Goal: Task Accomplishment & Management: Manage account settings

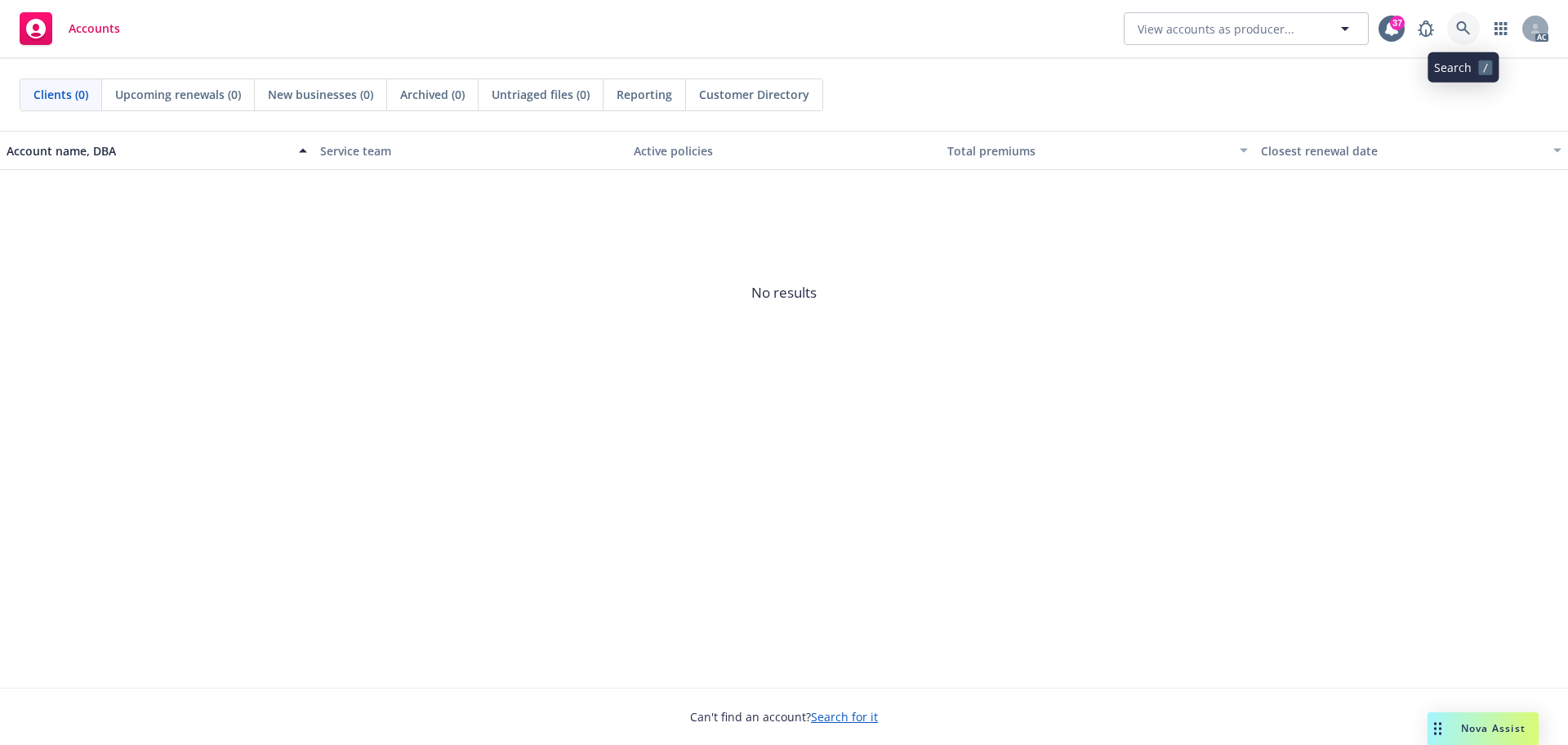
click at [1470, 31] on icon at bounding box center [1463, 28] width 15 height 15
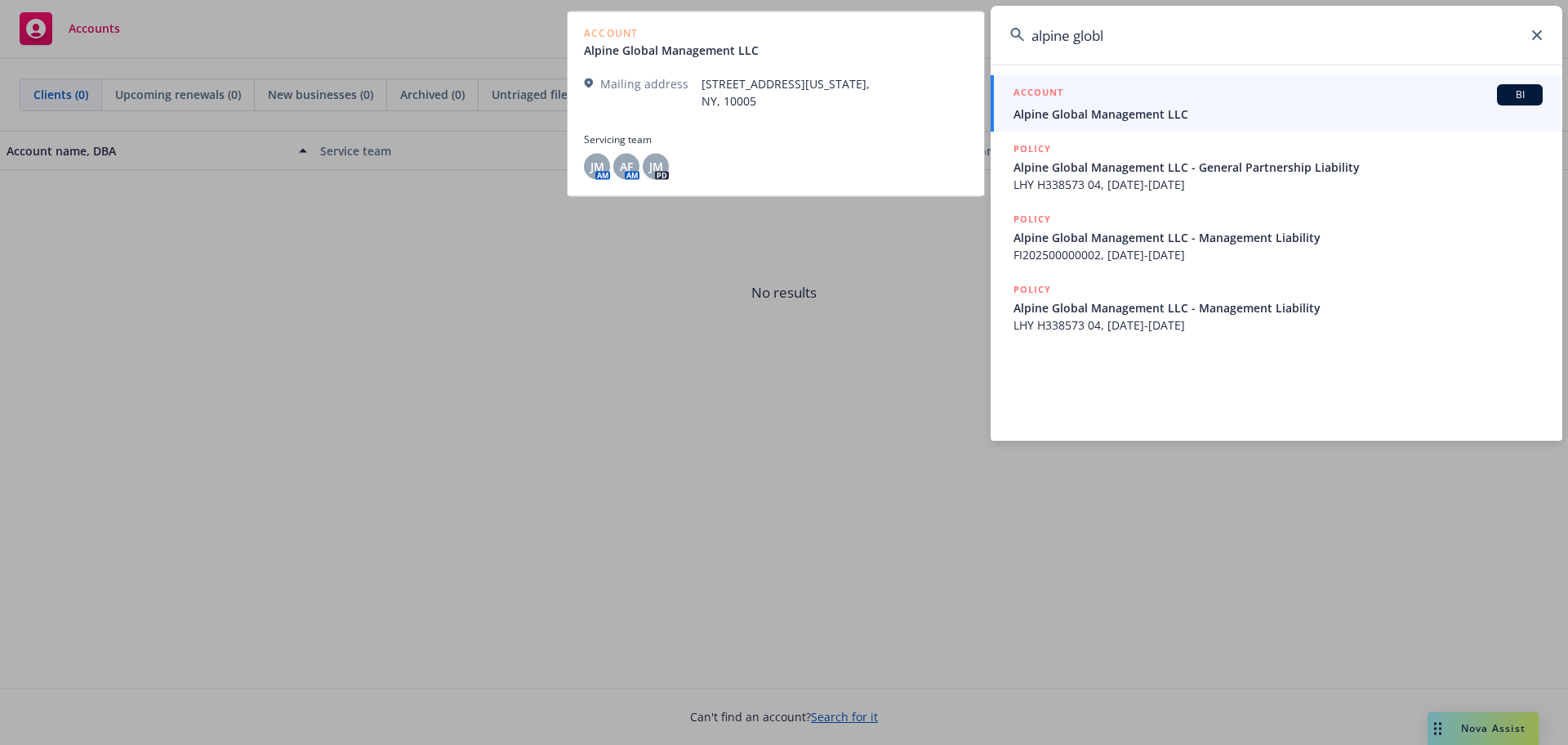
type input "alpine globl"
click at [1167, 122] on span "Alpine Global Management LLC" at bounding box center [1278, 113] width 530 height 17
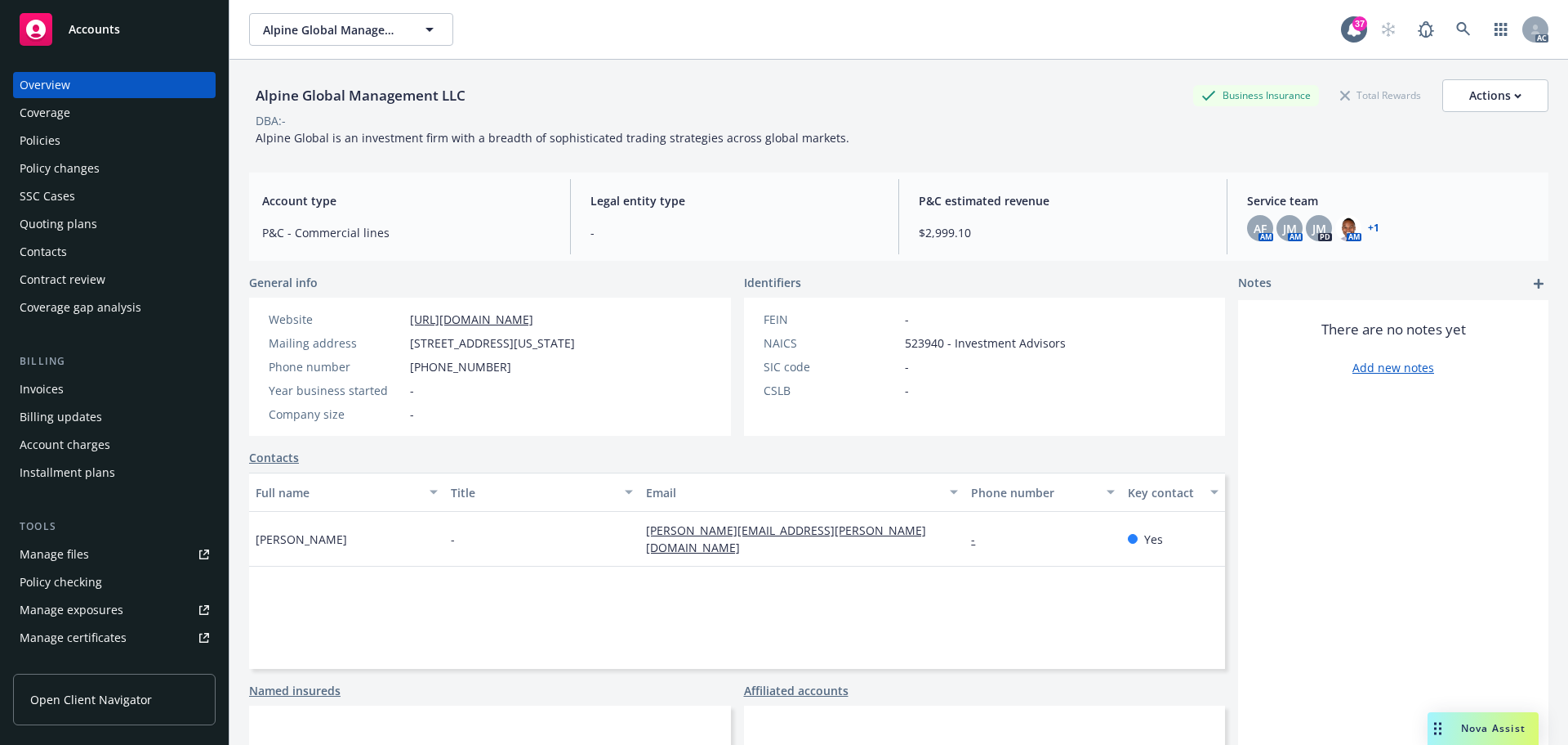
click at [69, 145] on div "Policies" at bounding box center [115, 141] width 190 height 26
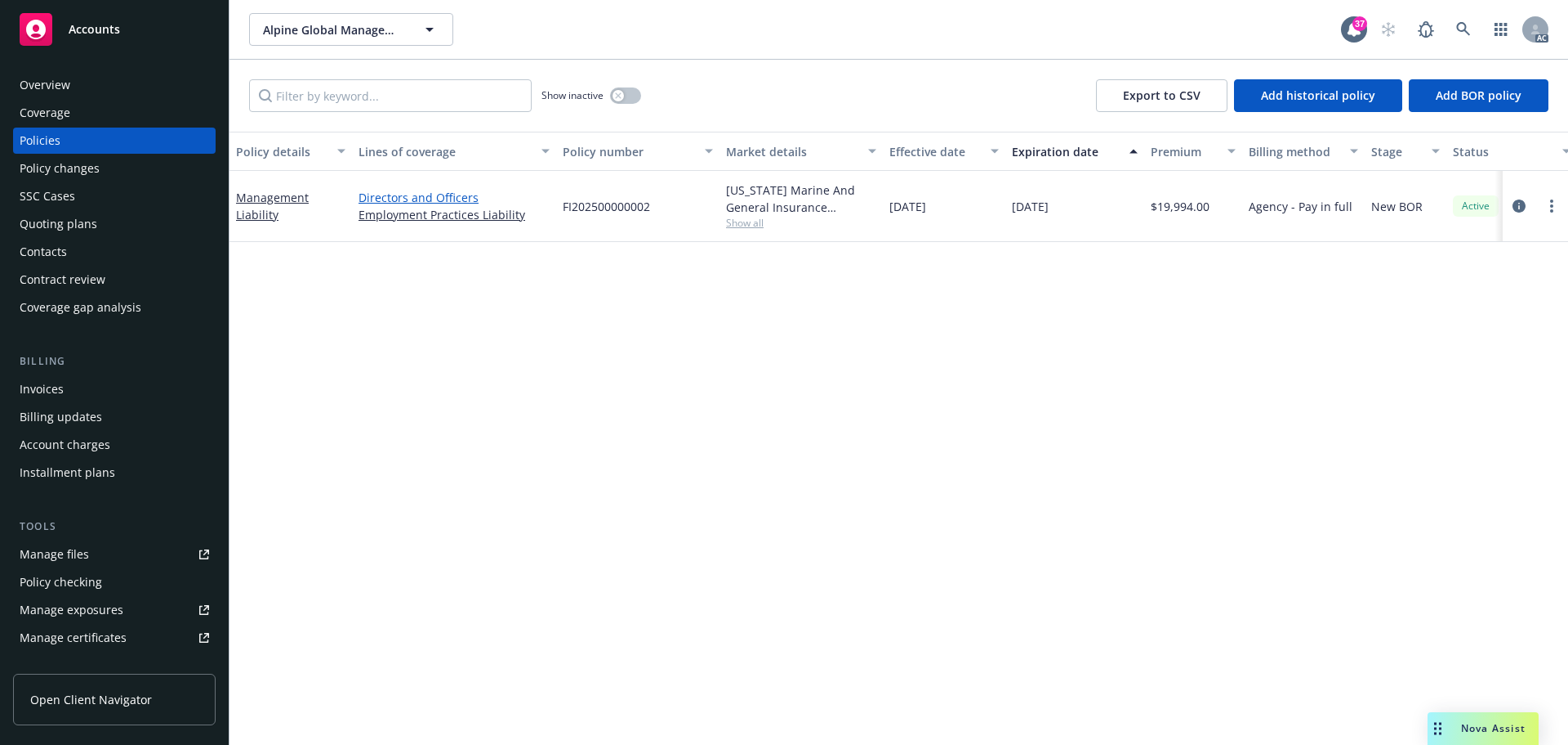
click at [422, 205] on link "Directors and Officers" at bounding box center [454, 197] width 191 height 17
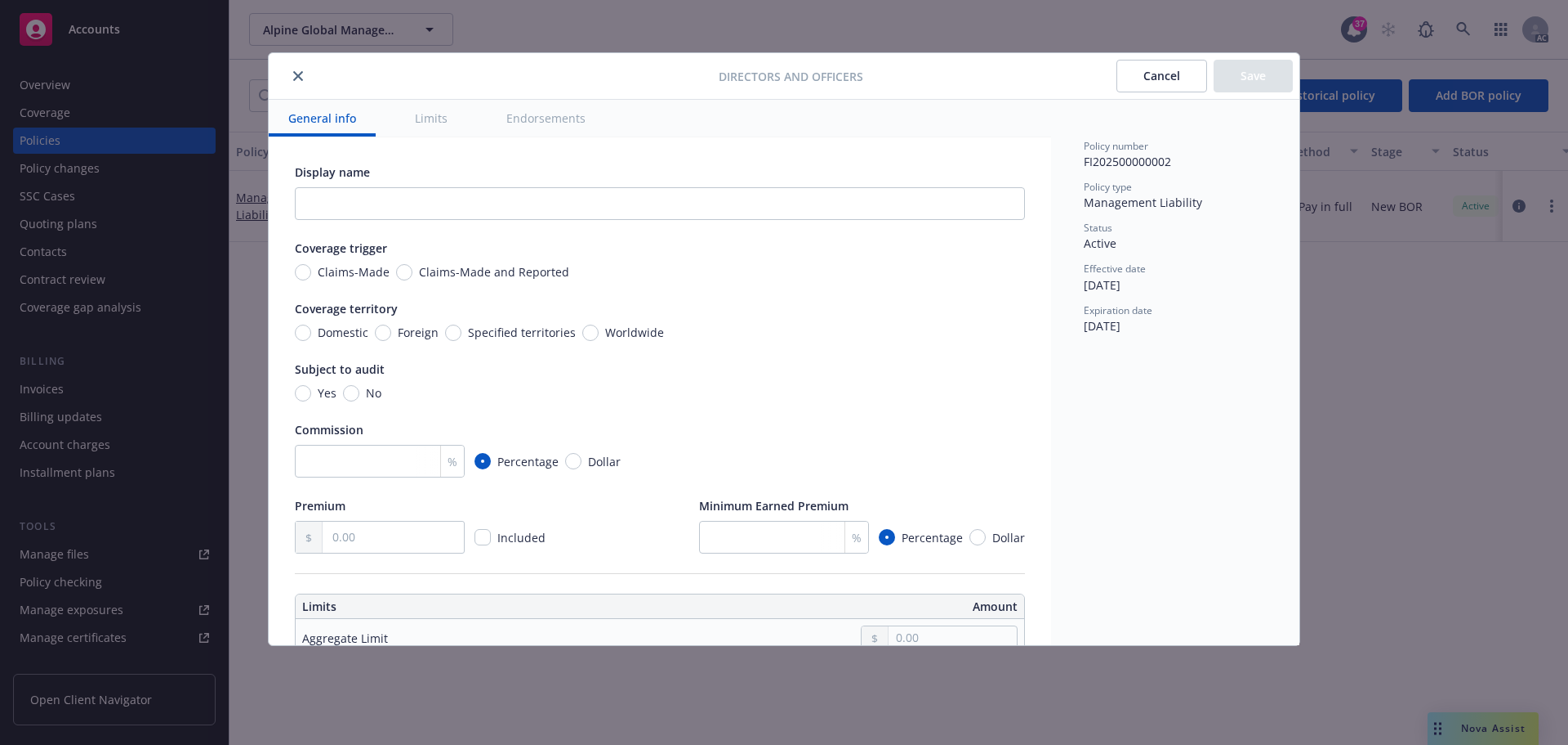
click at [301, 74] on icon "close" at bounding box center [298, 76] width 10 height 10
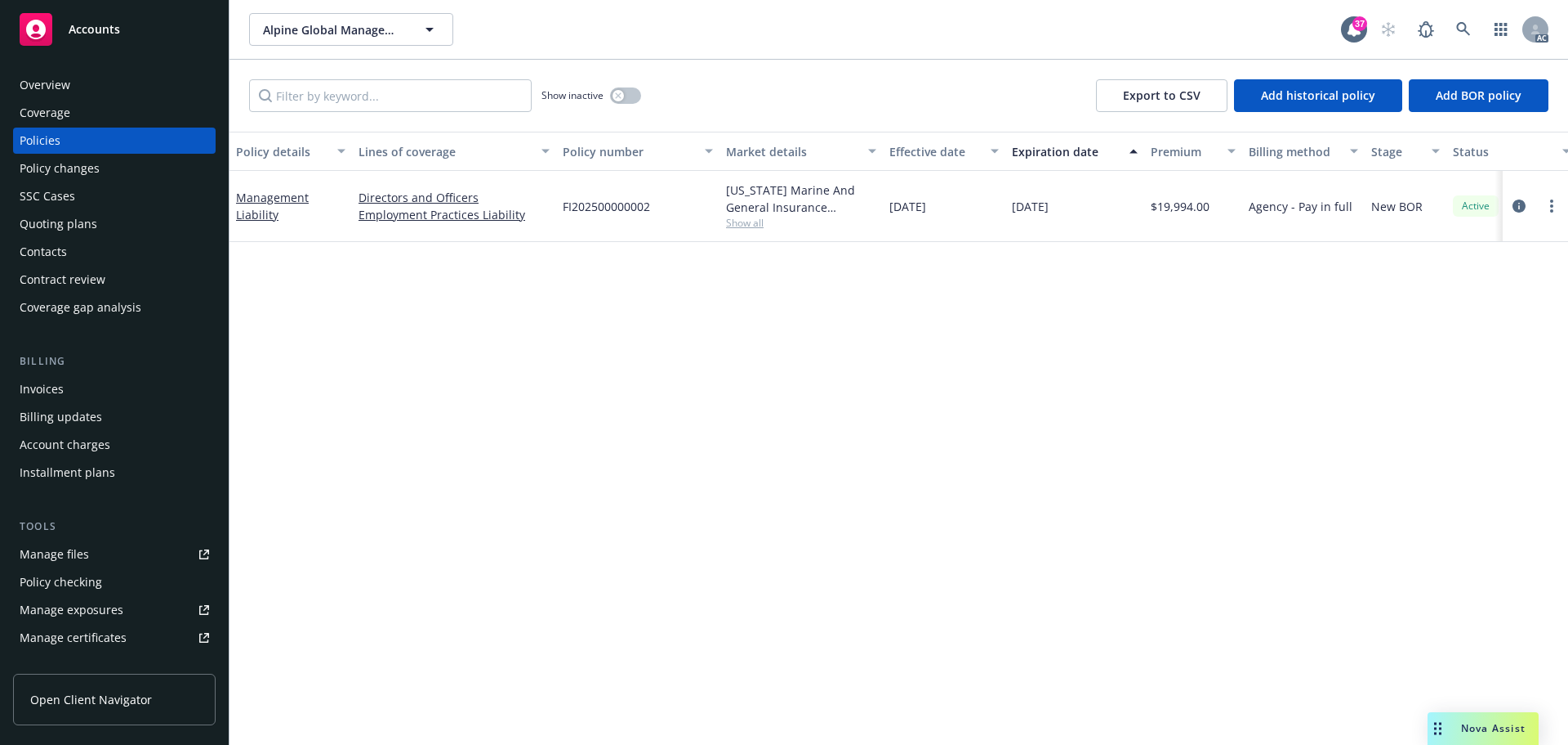
click at [104, 391] on div "Invoices" at bounding box center [115, 389] width 190 height 26
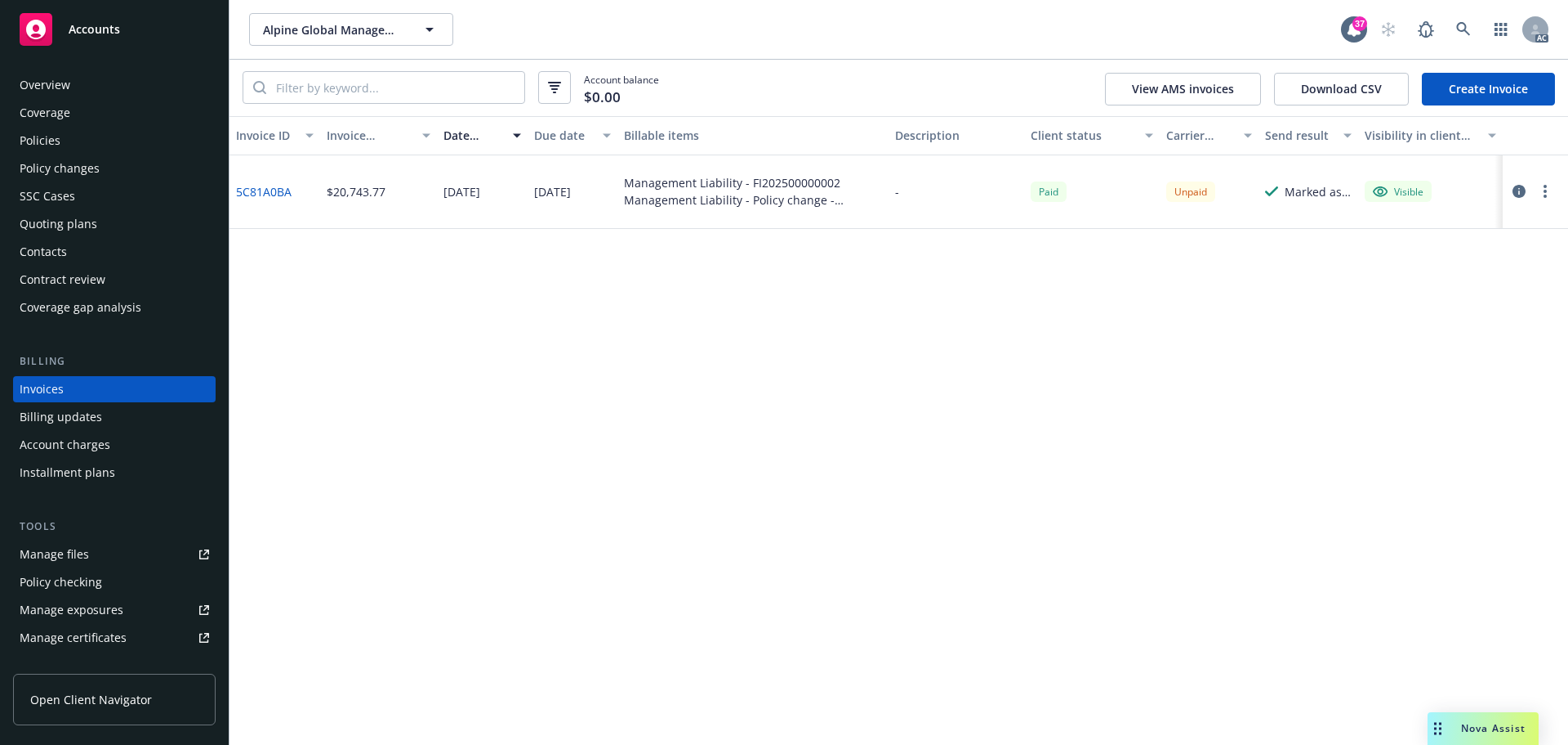
click at [1187, 186] on div "Unpaid" at bounding box center [1190, 191] width 49 height 20
click at [266, 195] on link "5C81A0BA" at bounding box center [264, 191] width 56 height 17
